Goal: Information Seeking & Learning: Learn about a topic

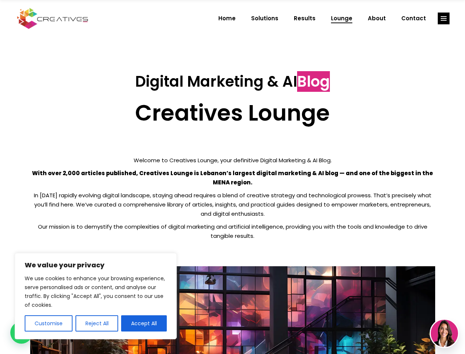
click at [232, 177] on p "With over 2,000 articles published, Creatives Lounge is Lebanon’s largest digit…" at bounding box center [232, 177] width 405 height 18
click at [48, 323] on button "Customise" at bounding box center [49, 323] width 48 height 16
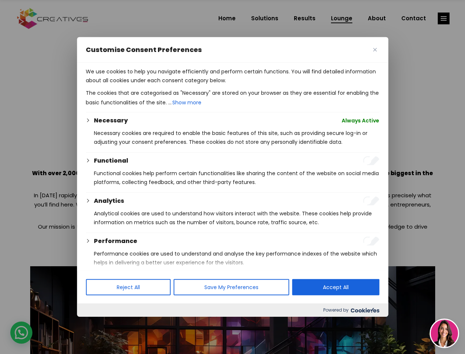
click at [97, 323] on div at bounding box center [232, 177] width 465 height 354
click at [144, 85] on p "We use cookies to help you navigate efficiently and perform certain functions. …" at bounding box center [233, 76] width 294 height 18
click at [444, 18] on div at bounding box center [232, 177] width 465 height 354
click at [445, 333] on img at bounding box center [444, 332] width 27 height 27
